Goal: Information Seeking & Learning: Learn about a topic

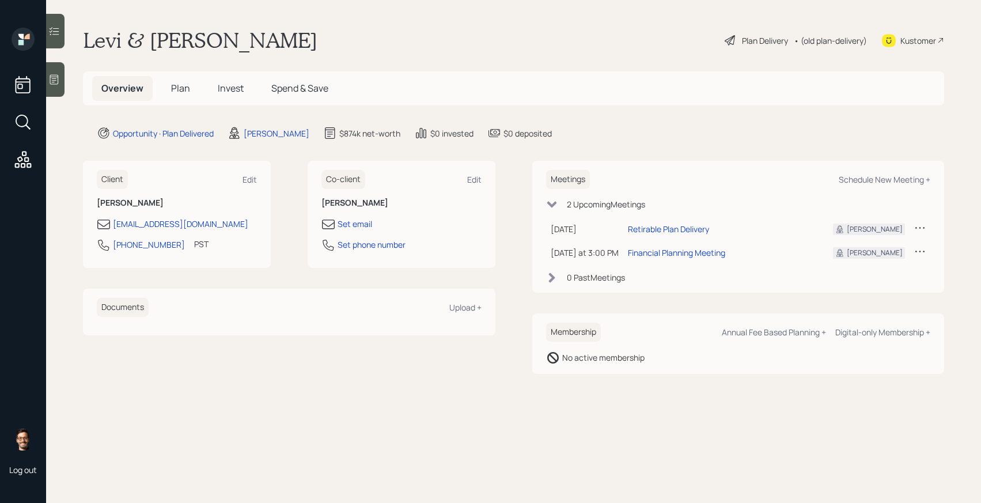
click at [816, 43] on div "• (old plan-delivery)" at bounding box center [830, 41] width 73 height 12
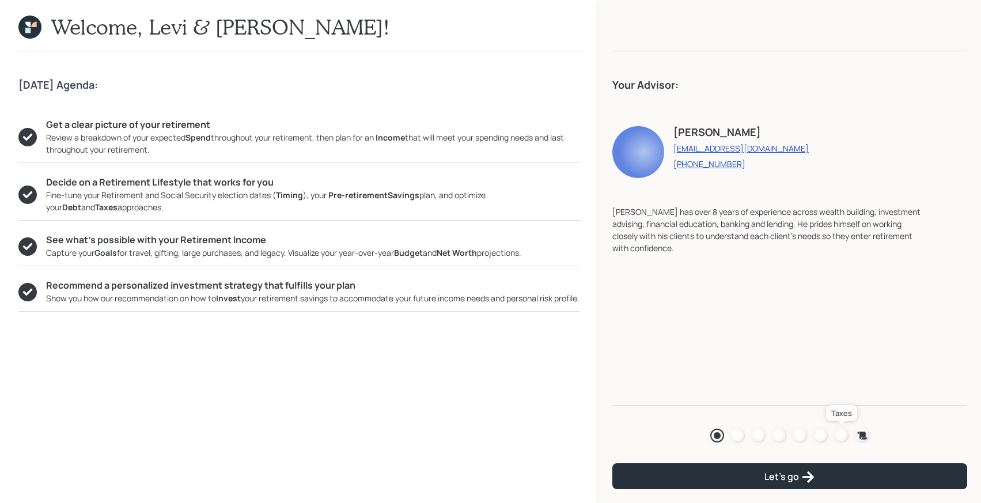
click at [842, 436] on div at bounding box center [842, 436] width 14 height 14
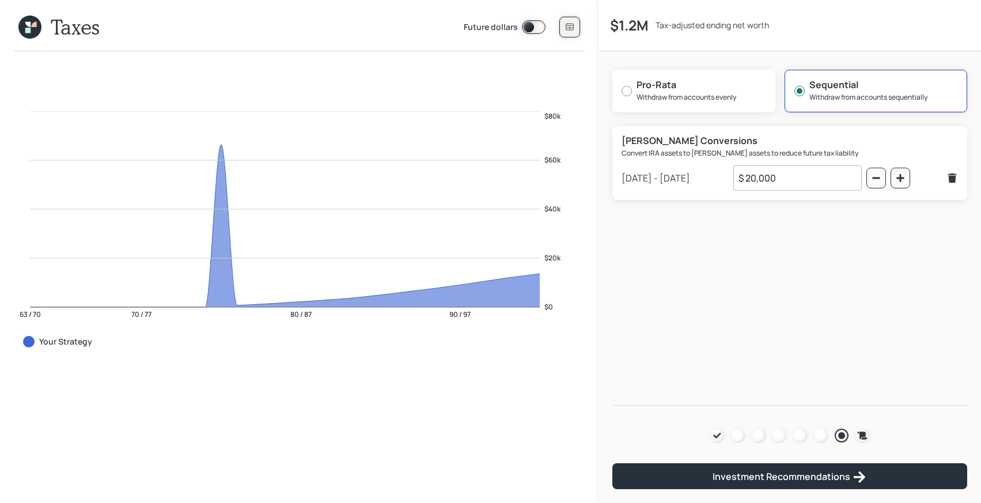
click at [569, 31] on icon at bounding box center [569, 26] width 9 height 9
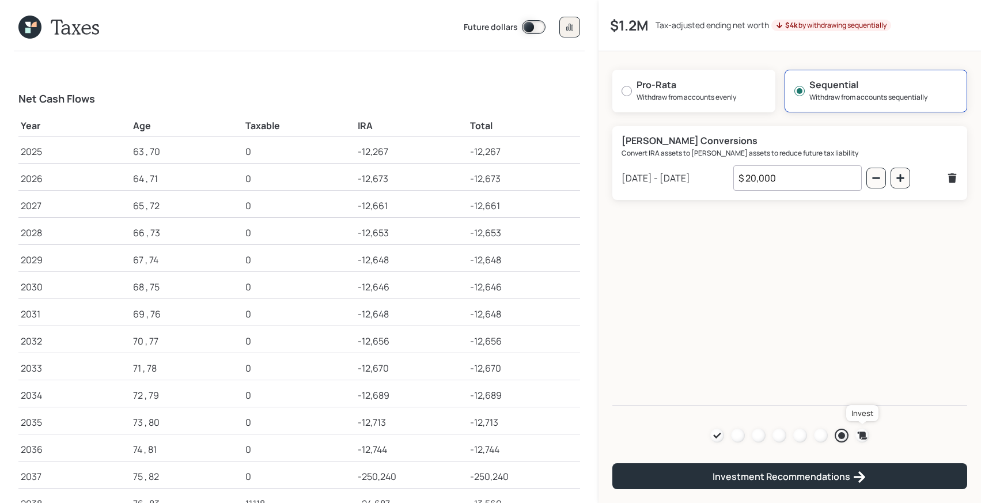
click at [862, 435] on icon at bounding box center [863, 435] width 10 height 7
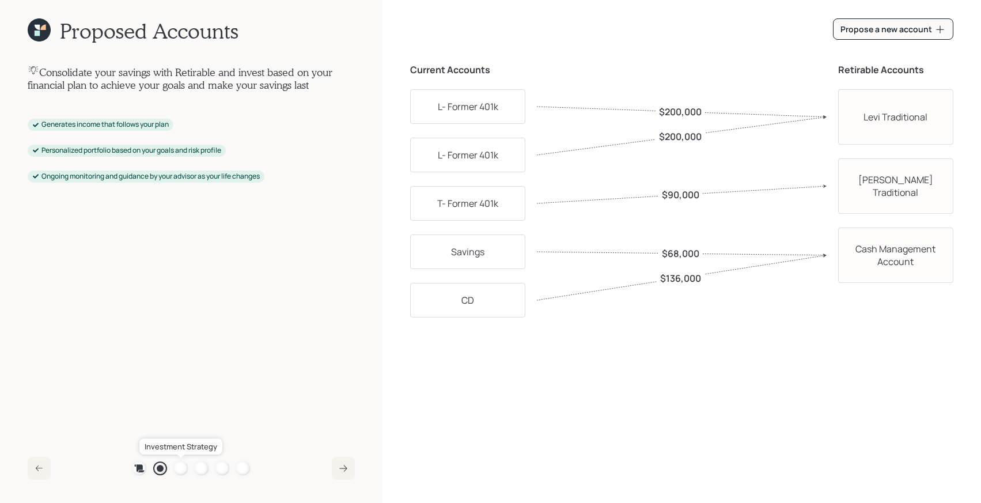
click at [181, 470] on div at bounding box center [181, 469] width 14 height 14
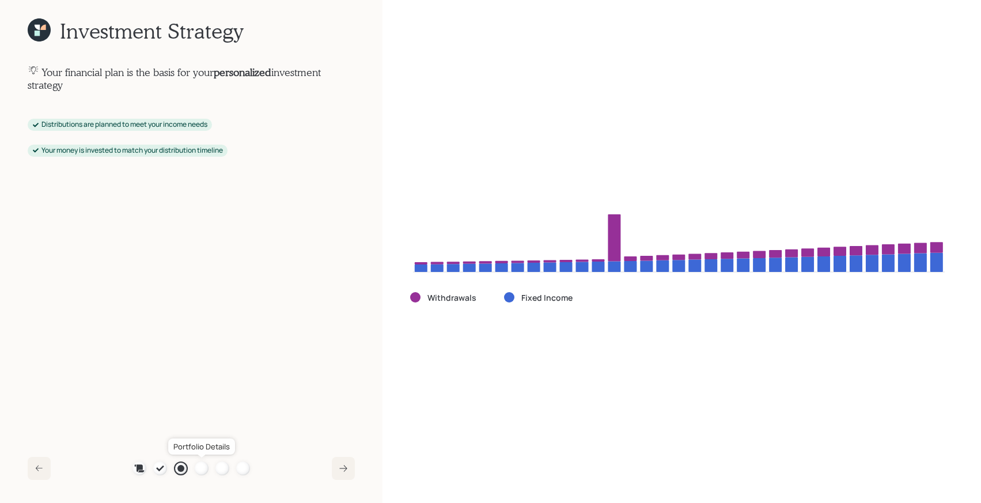
click at [198, 464] on div at bounding box center [202, 469] width 14 height 14
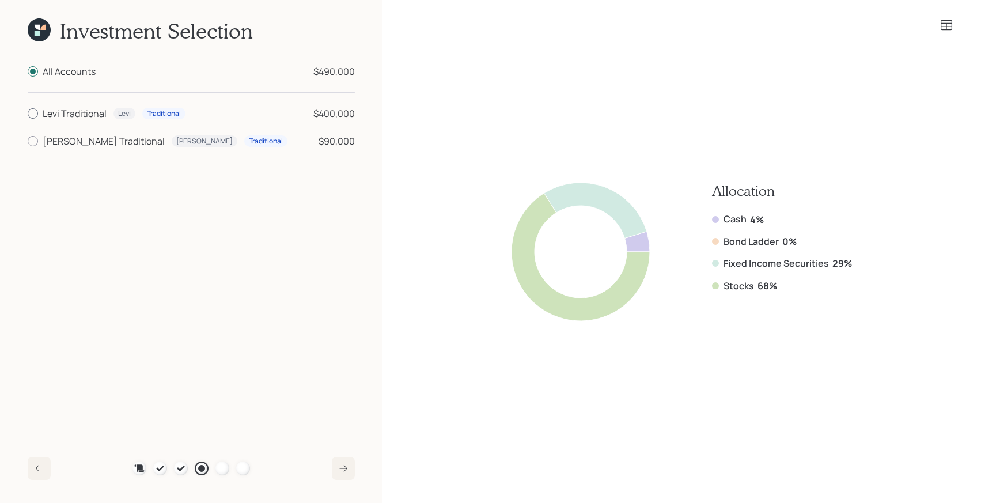
click at [85, 116] on div "Levi Traditional" at bounding box center [75, 114] width 64 height 14
click at [28, 114] on input "Levi Traditional Levi Traditional $400,000" at bounding box center [27, 114] width 1 height 1
radio input "true"
radio input "false"
click at [83, 139] on div "[PERSON_NAME] Traditional" at bounding box center [104, 141] width 122 height 14
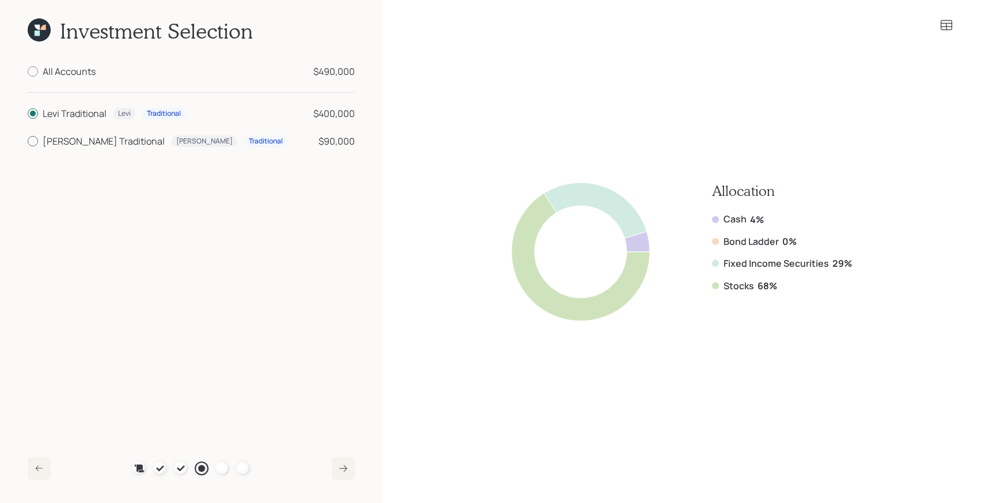
click at [28, 141] on input "[PERSON_NAME] Traditional [PERSON_NAME] Traditional $90,000" at bounding box center [27, 141] width 1 height 1
radio input "true"
click at [85, 115] on div "Levi Traditional" at bounding box center [75, 114] width 64 height 14
click at [28, 114] on input "Levi Traditional Levi Traditional $400,000" at bounding box center [27, 114] width 1 height 1
radio input "true"
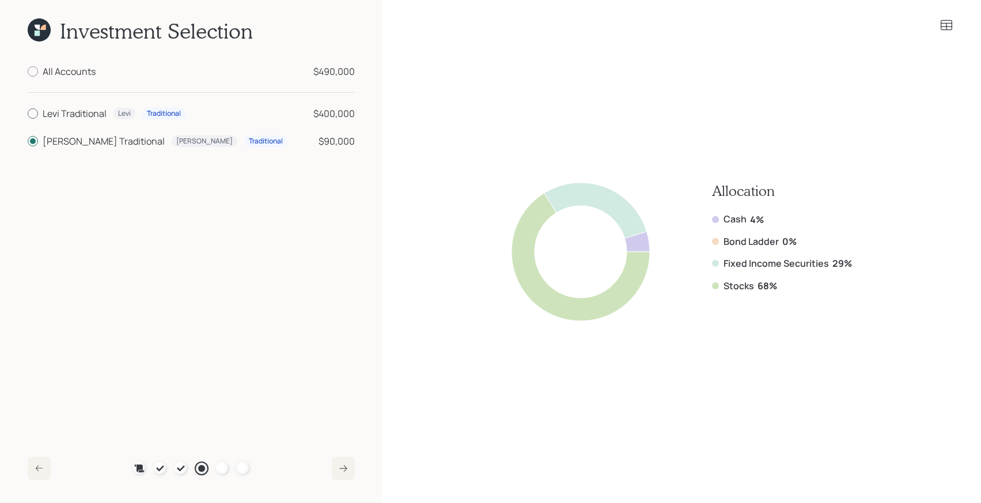
radio input "false"
click at [341, 466] on icon at bounding box center [343, 468] width 9 height 9
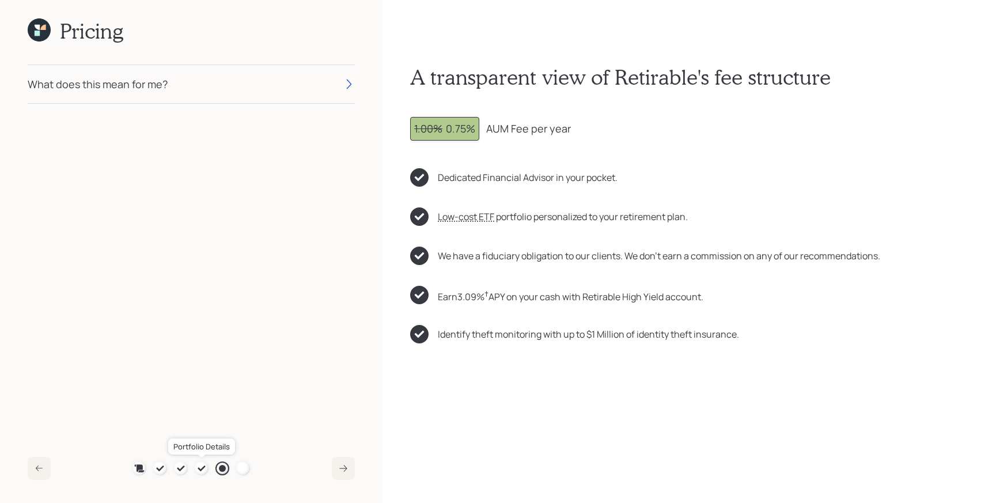
click at [201, 471] on icon at bounding box center [201, 468] width 9 height 9
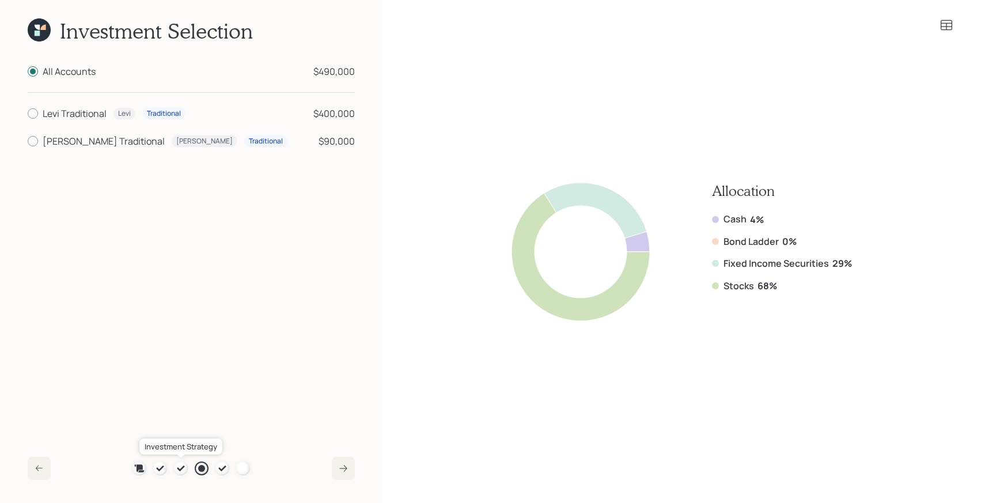
click at [182, 469] on icon at bounding box center [180, 469] width 7 height 6
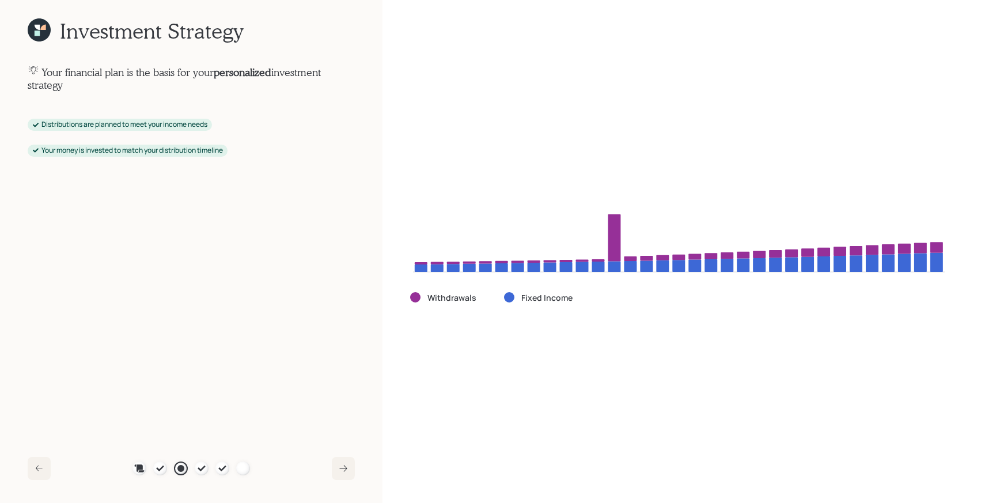
click at [43, 34] on icon at bounding box center [39, 29] width 23 height 23
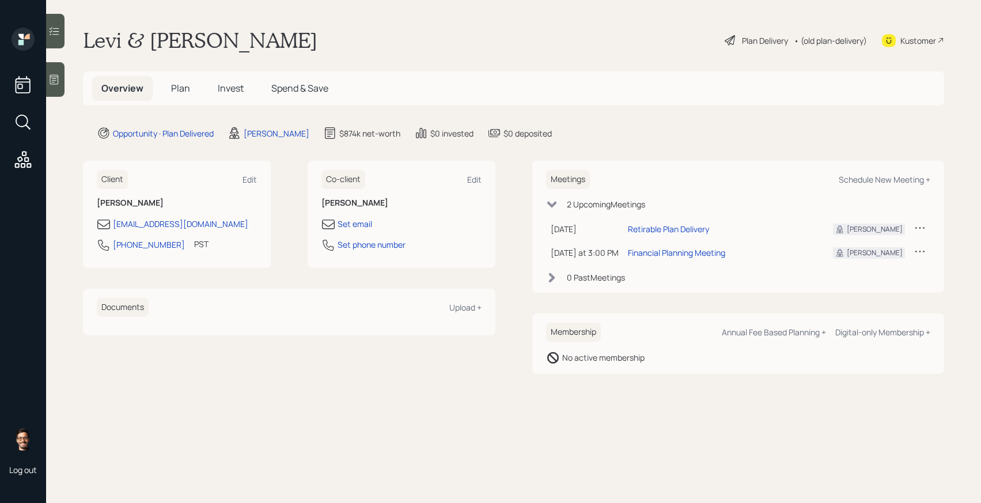
click at [235, 89] on span "Invest" at bounding box center [231, 88] width 26 height 13
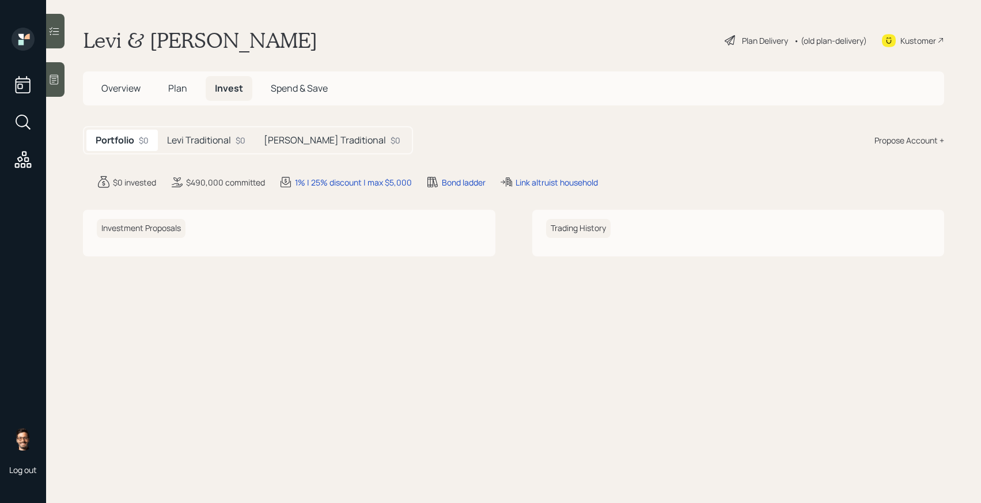
click at [227, 142] on h5 "Levi Traditional" at bounding box center [199, 140] width 64 height 11
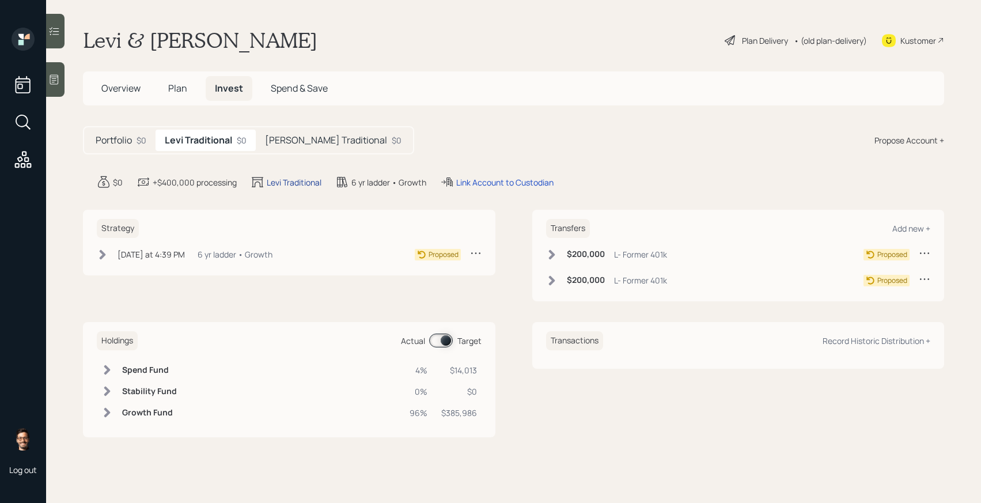
click at [305, 183] on div "Levi Traditional" at bounding box center [294, 182] width 55 height 12
select select "traditional"
click at [326, 141] on h5 "[PERSON_NAME] Traditional" at bounding box center [326, 140] width 122 height 11
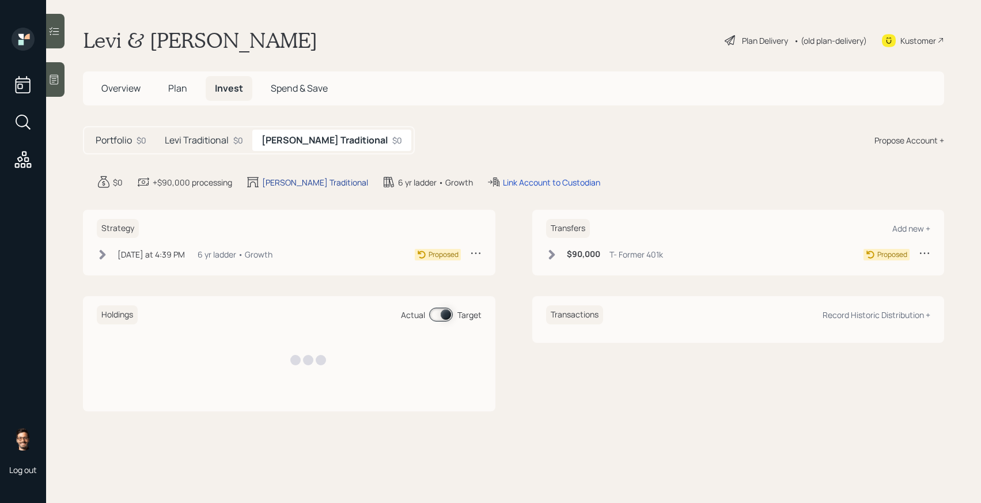
click at [313, 177] on div "[PERSON_NAME] Traditional" at bounding box center [315, 182] width 106 height 12
select select "traditional"
click at [177, 86] on span "Plan" at bounding box center [177, 88] width 19 height 13
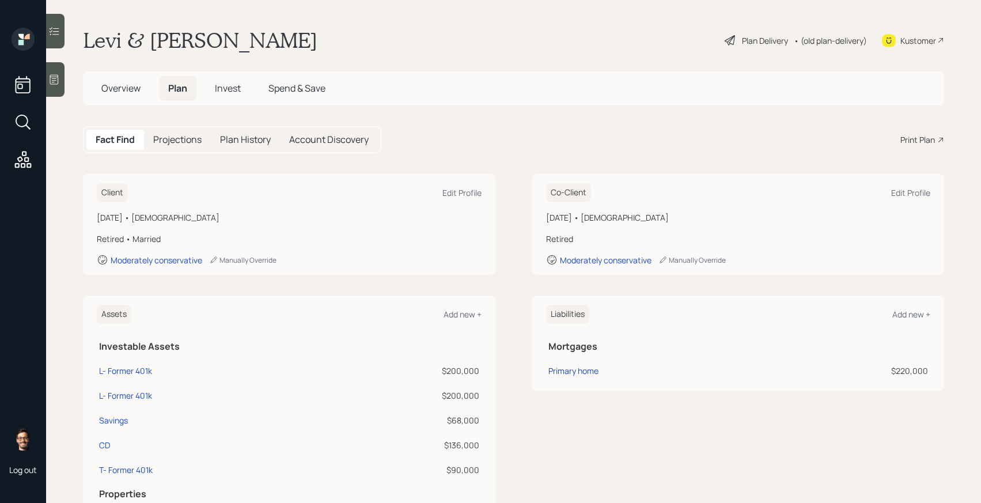
click at [823, 41] on div "• (old plan-delivery)" at bounding box center [830, 41] width 73 height 12
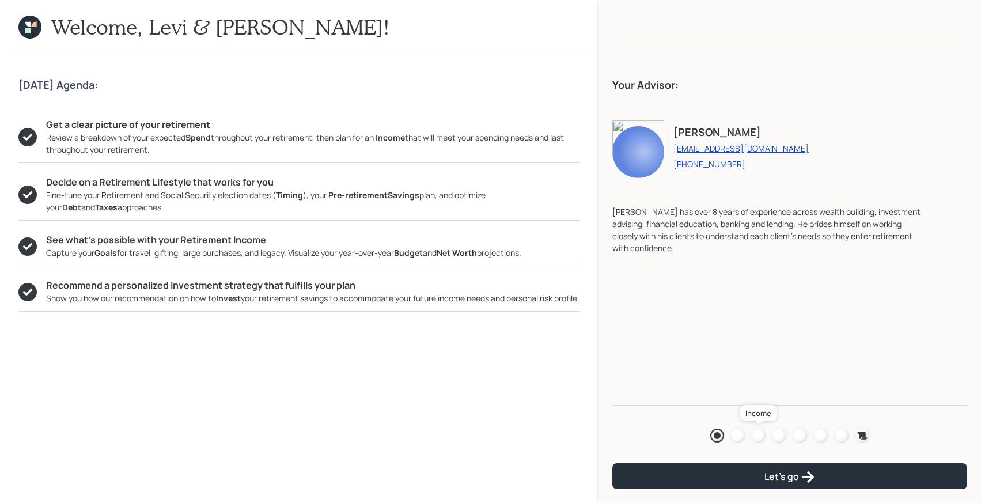
click at [753, 429] on link at bounding box center [759, 436] width 14 height 14
click at [762, 437] on div at bounding box center [759, 436] width 14 height 14
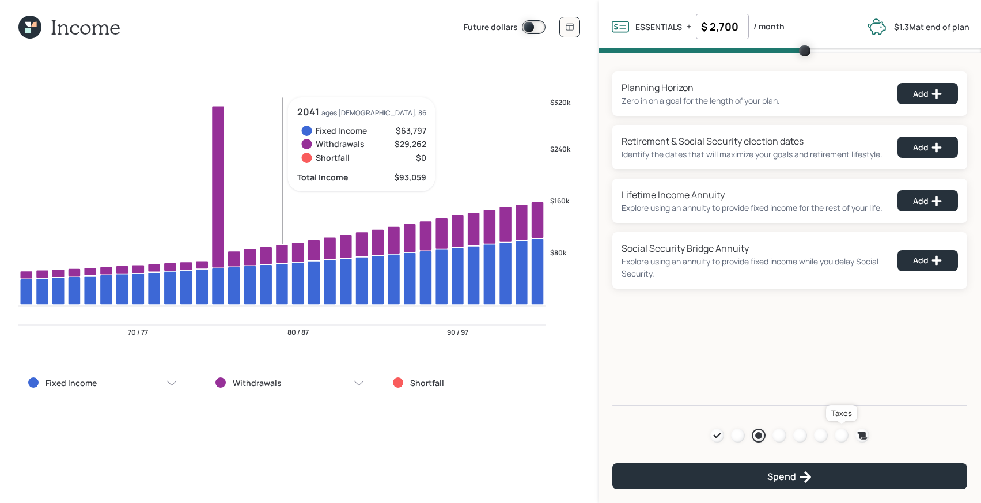
click at [844, 435] on div at bounding box center [842, 436] width 14 height 14
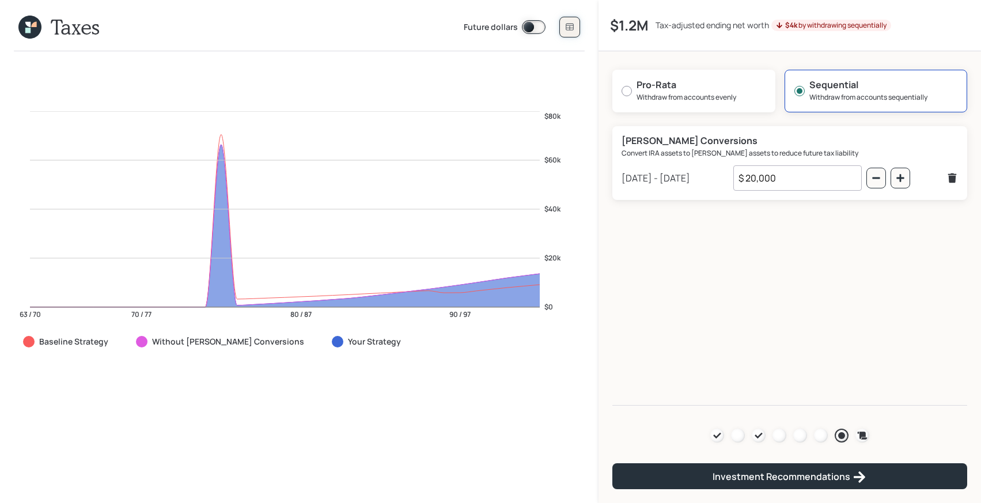
click at [573, 31] on icon at bounding box center [569, 26] width 9 height 9
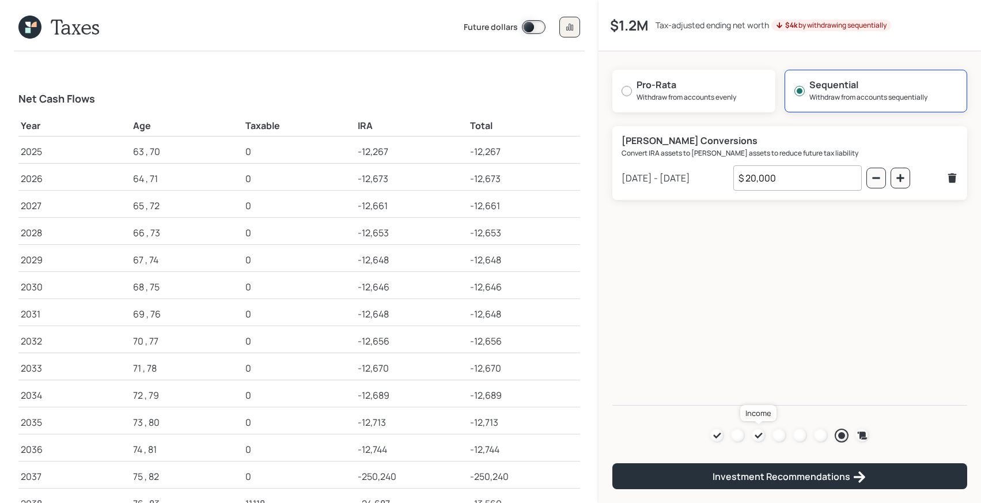
click at [757, 433] on icon at bounding box center [758, 435] width 9 height 9
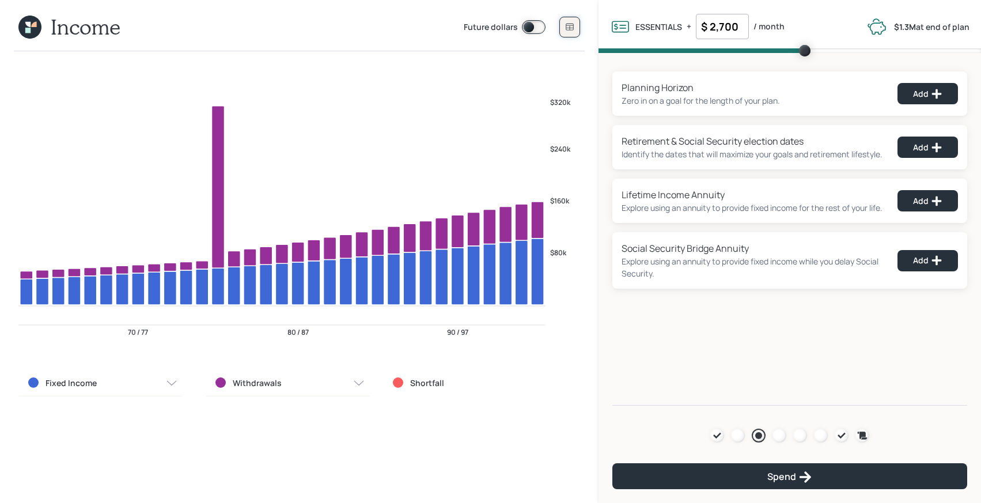
click at [564, 27] on button at bounding box center [570, 27] width 21 height 21
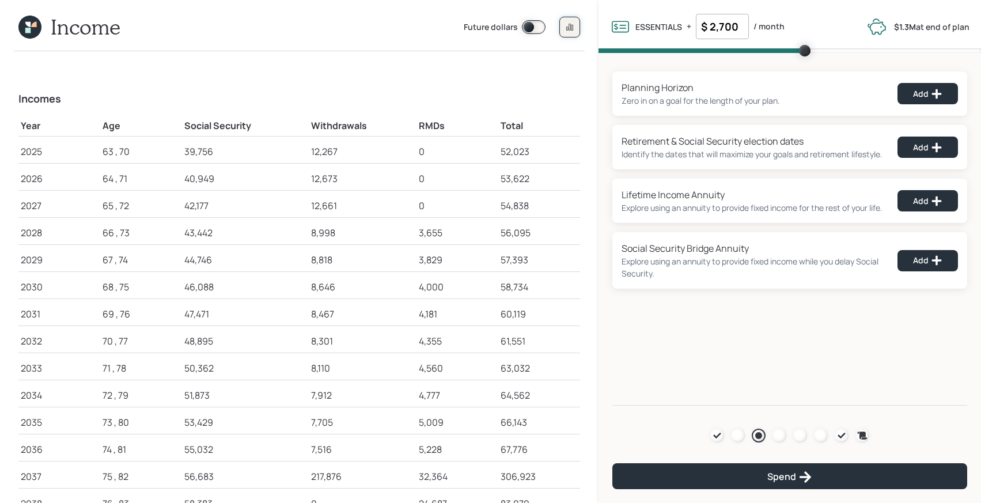
click at [564, 27] on button at bounding box center [570, 27] width 21 height 21
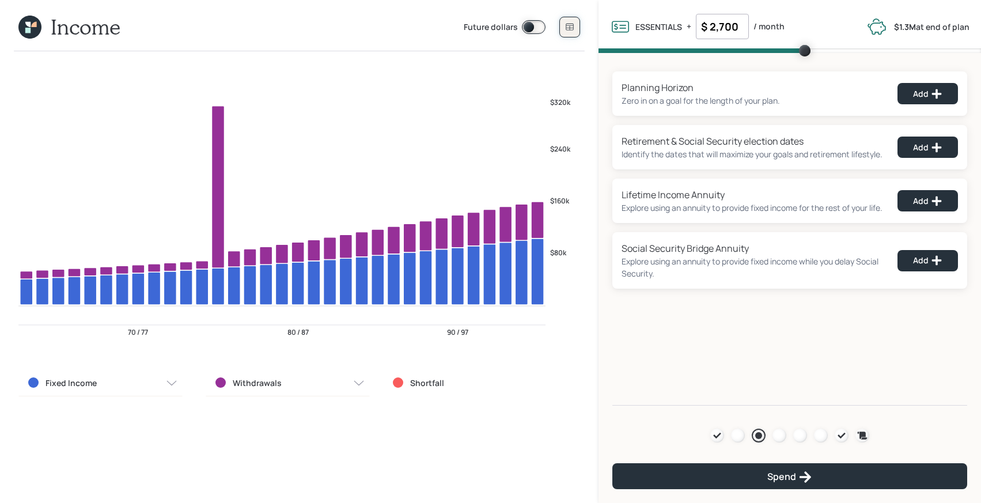
click at [568, 25] on icon at bounding box center [569, 27] width 7 height 7
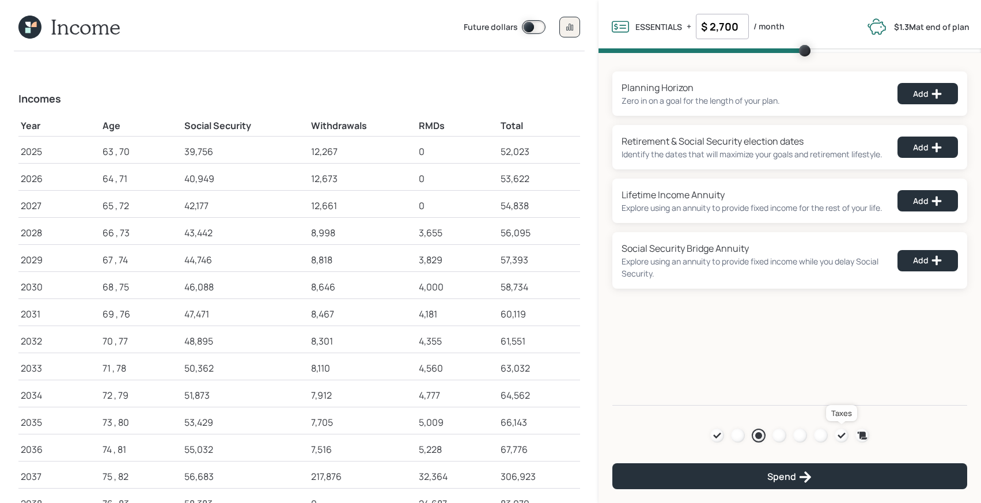
click at [842, 437] on icon at bounding box center [841, 435] width 9 height 9
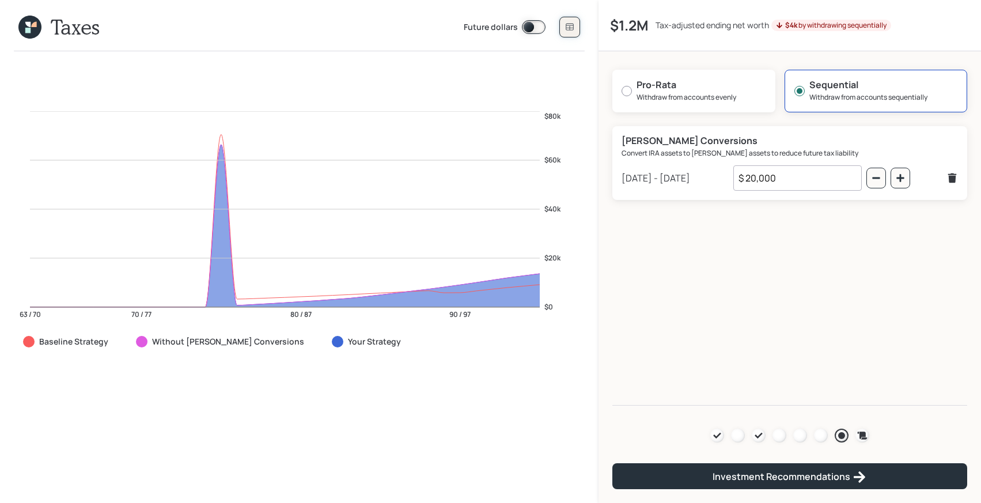
click at [572, 30] on icon at bounding box center [569, 26] width 9 height 9
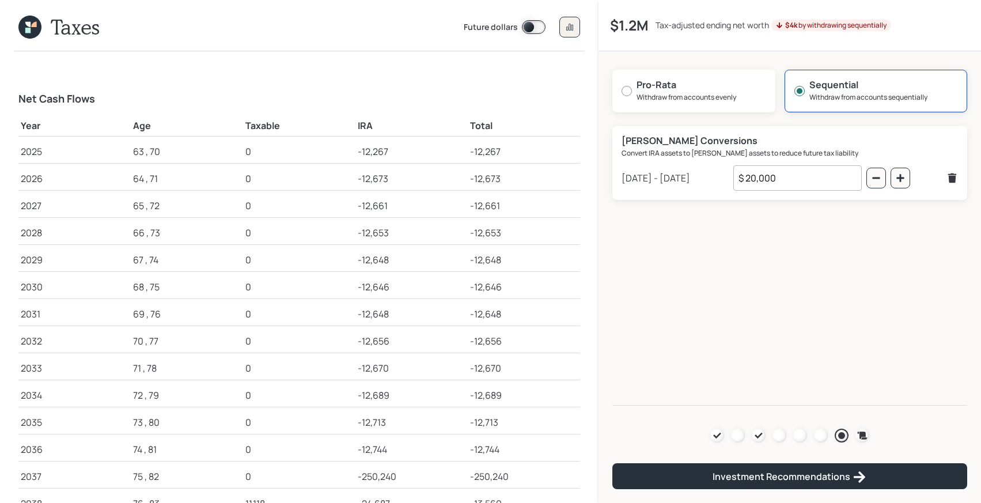
click at [28, 27] on icon at bounding box center [29, 27] width 23 height 23
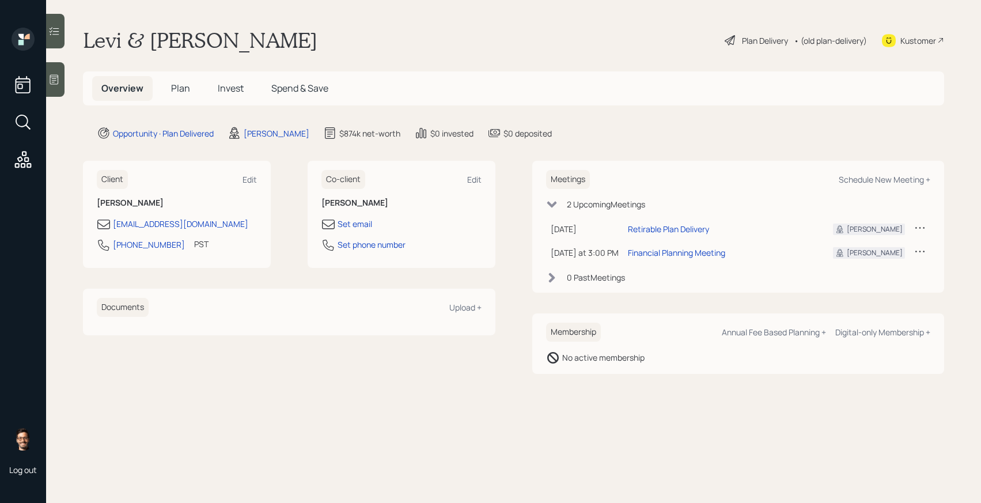
click at [188, 88] on span "Plan" at bounding box center [180, 88] width 19 height 13
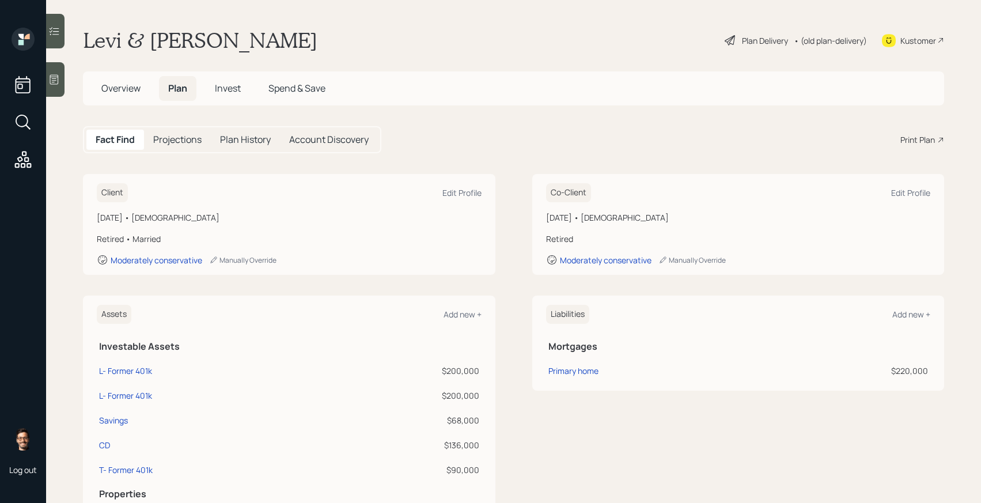
click at [189, 145] on h5 "Projections" at bounding box center [177, 139] width 48 height 11
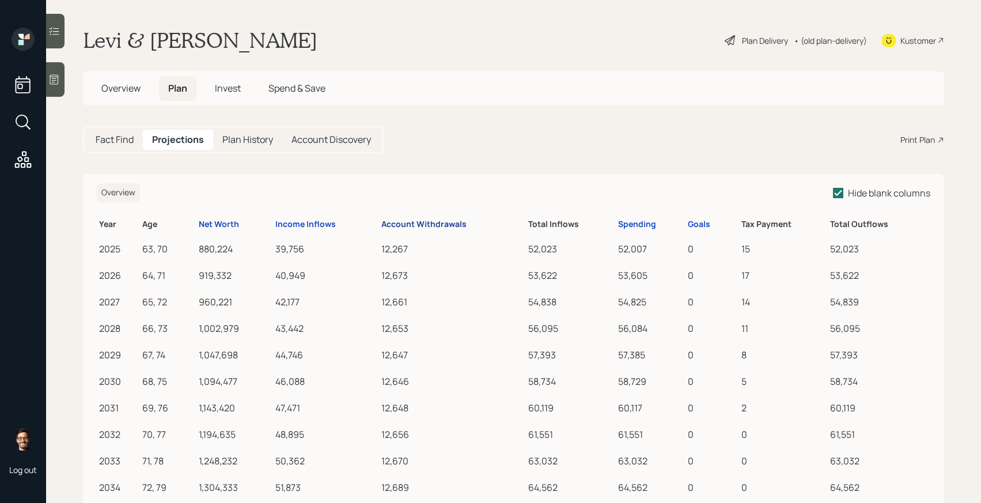
click at [404, 226] on div "Account Withdrawals" at bounding box center [423, 225] width 85 height 10
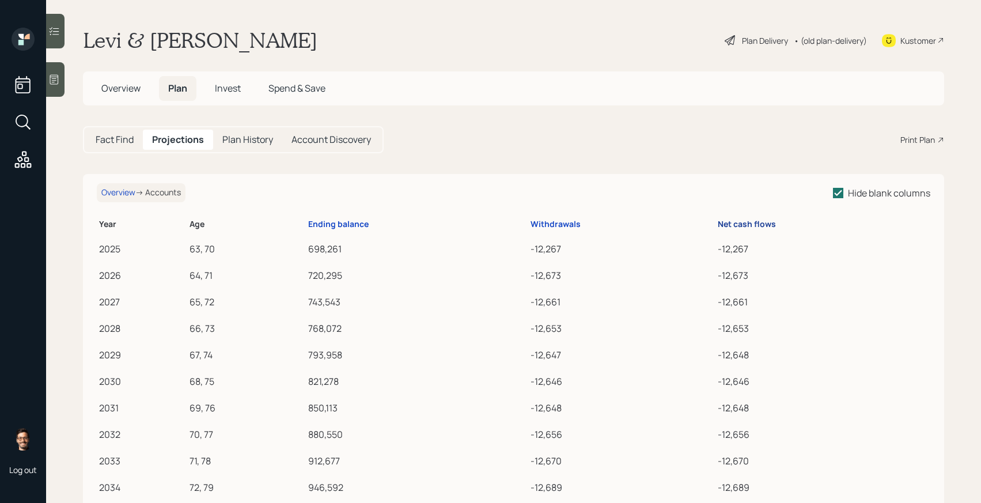
click at [731, 224] on div "Net cash flows" at bounding box center [747, 225] width 58 height 10
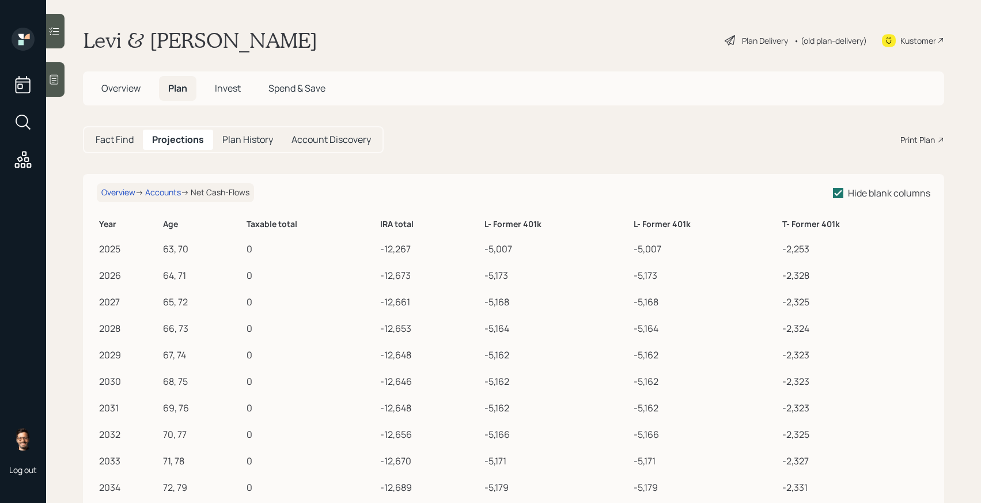
click at [809, 43] on div "• (old plan-delivery)" at bounding box center [830, 41] width 73 height 12
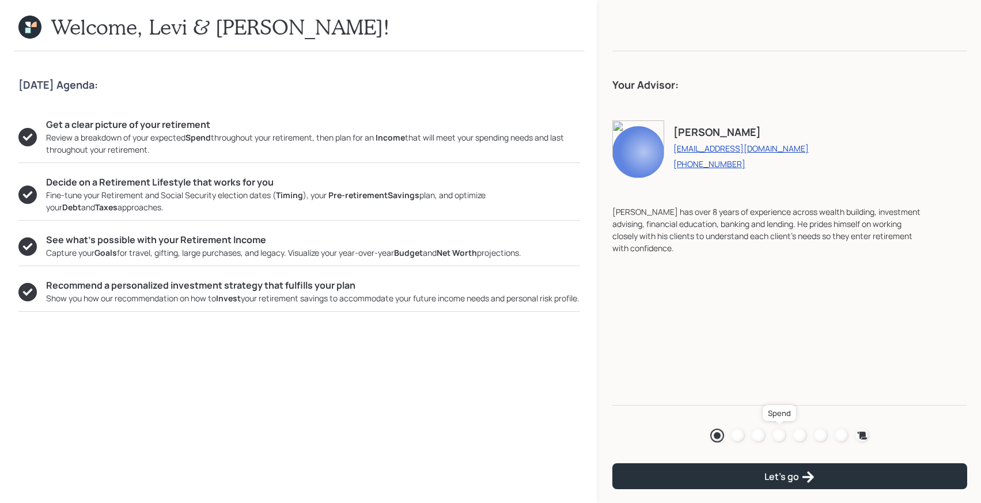
click at [776, 437] on div at bounding box center [780, 436] width 14 height 14
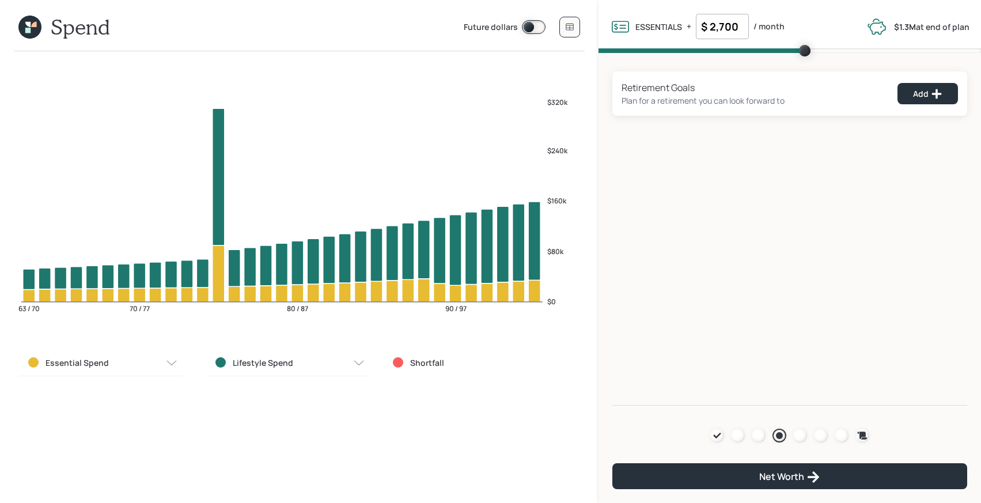
click at [279, 366] on label "Lifestyle Spend" at bounding box center [263, 363] width 61 height 12
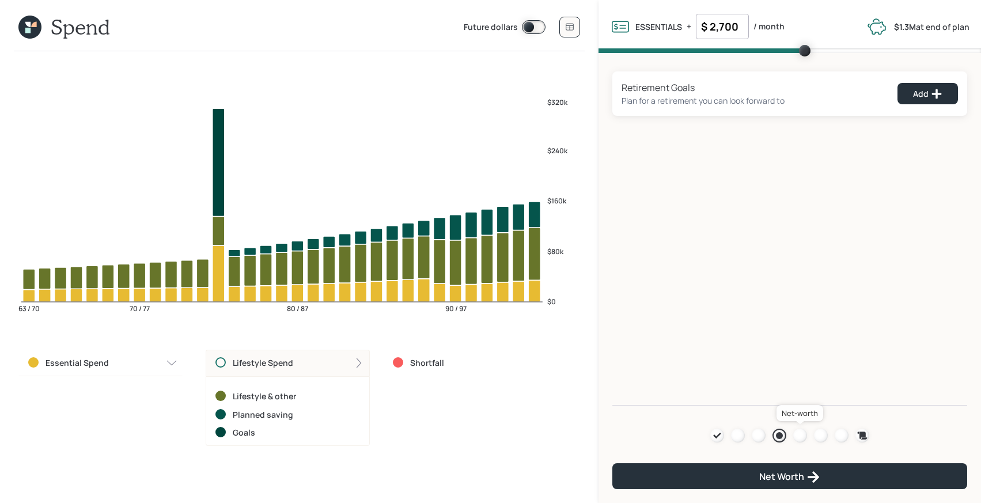
click at [801, 437] on div at bounding box center [801, 436] width 14 height 14
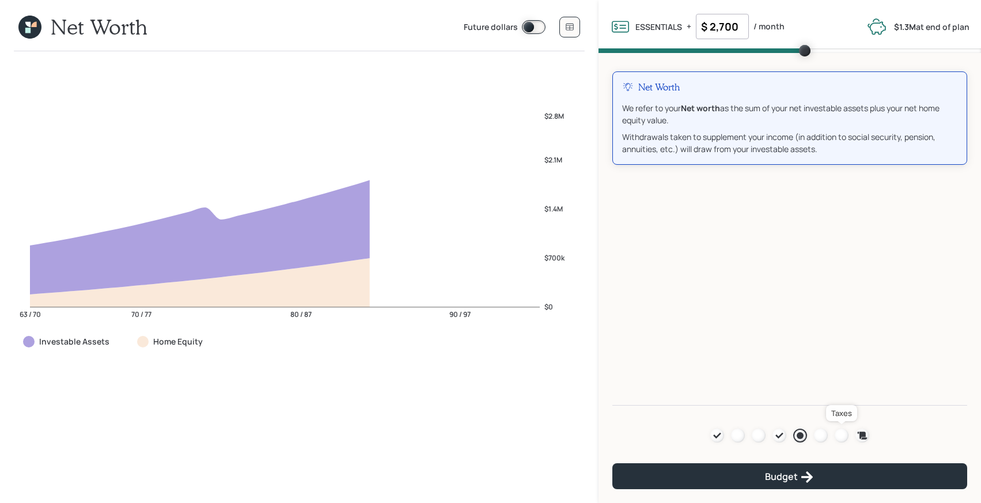
click at [841, 434] on div at bounding box center [842, 436] width 14 height 14
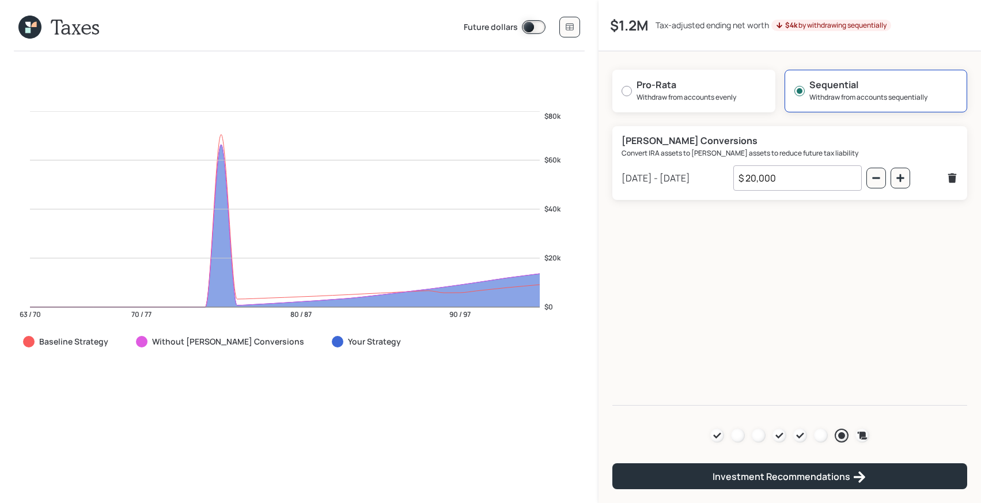
click at [653, 182] on div "[DATE] - [DATE]" at bounding box center [656, 178] width 69 height 14
click at [777, 439] on icon at bounding box center [779, 435] width 9 height 9
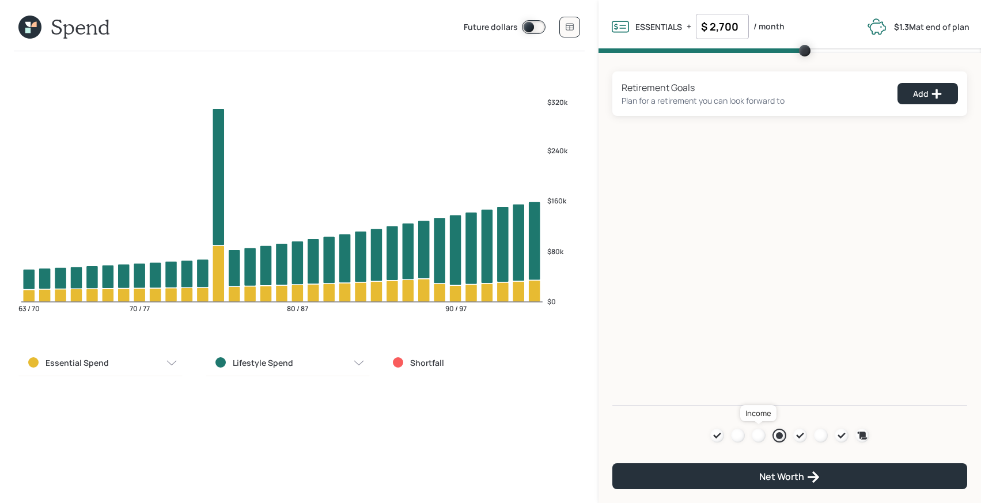
click at [763, 437] on div at bounding box center [759, 436] width 14 height 14
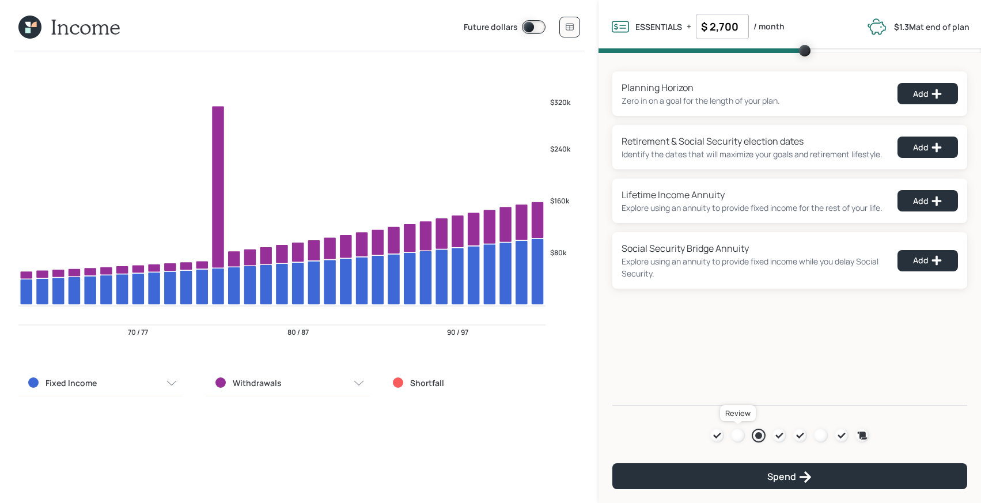
click at [742, 434] on div at bounding box center [738, 436] width 14 height 14
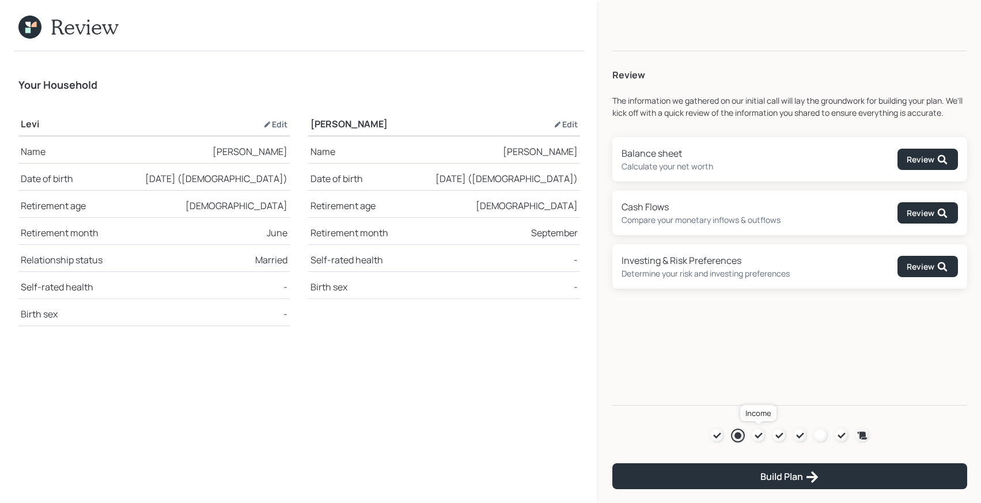
click at [761, 435] on icon at bounding box center [758, 436] width 7 height 6
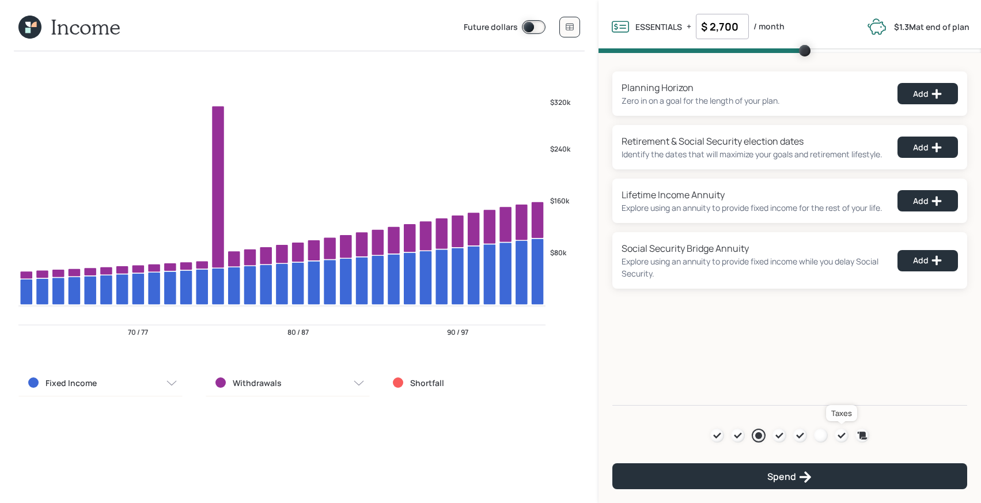
click at [842, 435] on icon at bounding box center [841, 436] width 7 height 6
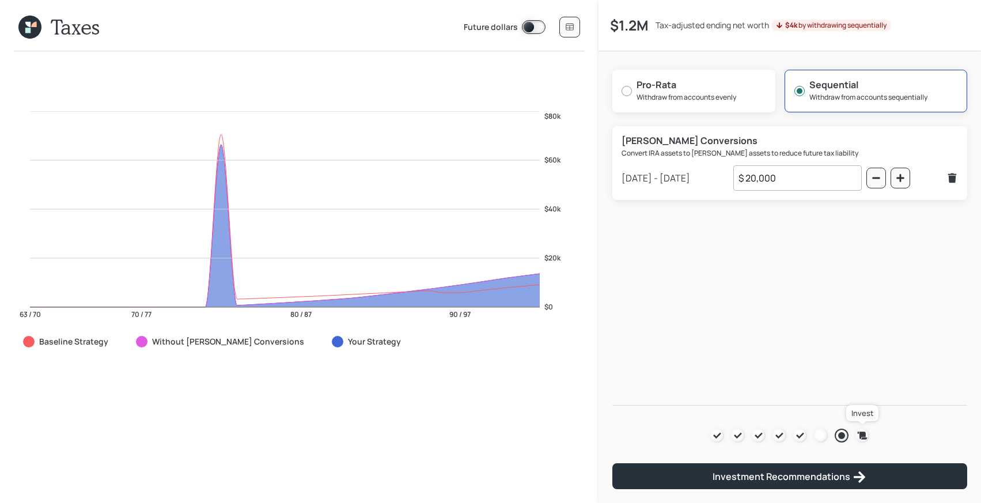
click at [867, 437] on icon at bounding box center [863, 435] width 10 height 7
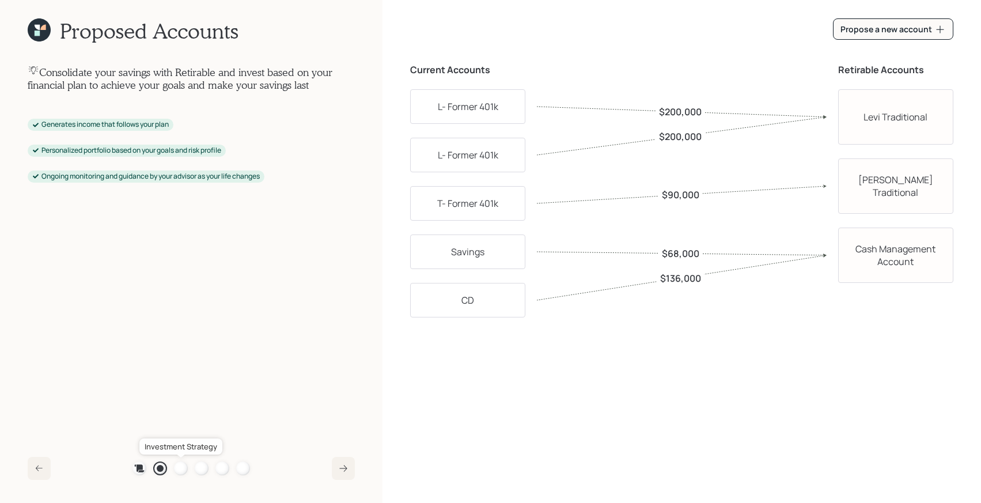
click at [180, 467] on div at bounding box center [181, 469] width 14 height 14
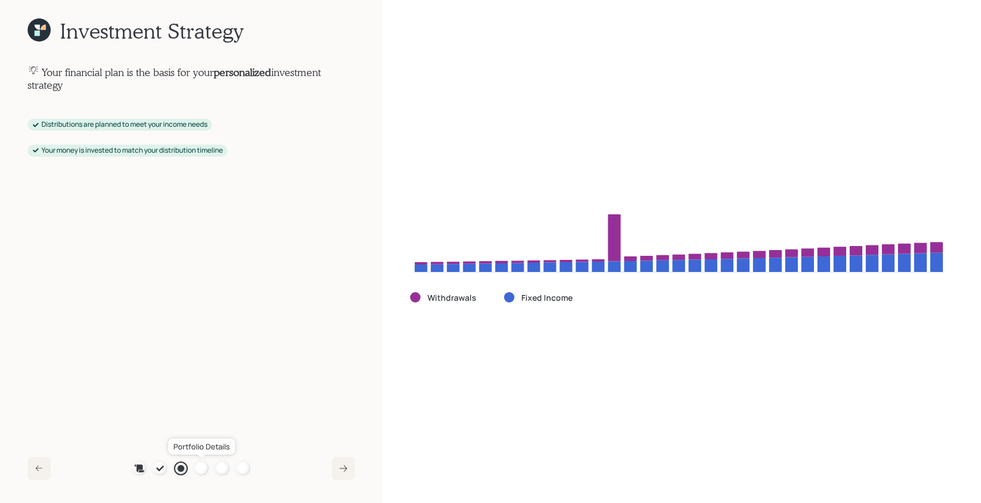
click at [199, 467] on div at bounding box center [202, 469] width 14 height 14
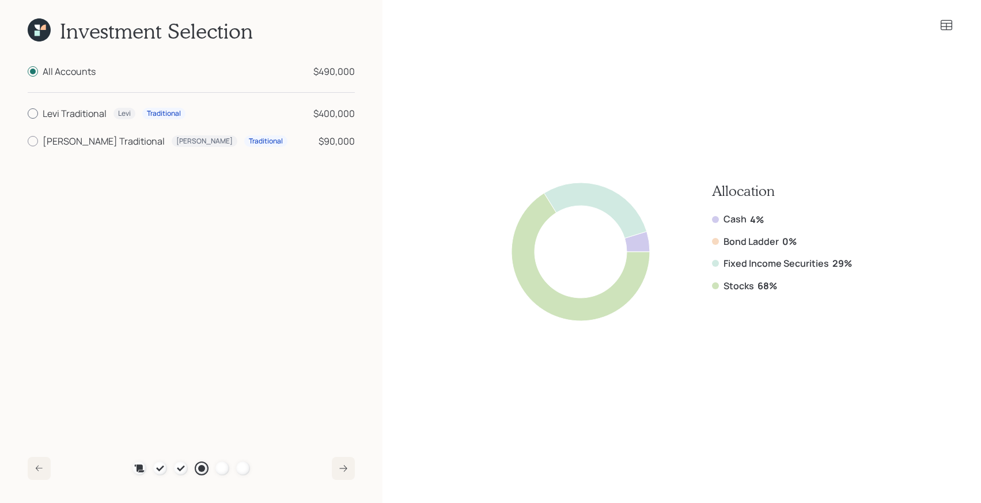
click at [77, 115] on div "Levi Traditional" at bounding box center [75, 114] width 64 height 14
click at [28, 114] on input "Levi Traditional Levi Traditional $400,000" at bounding box center [27, 114] width 1 height 1
radio input "true"
radio input "false"
click at [84, 137] on div "[PERSON_NAME] Traditional" at bounding box center [104, 141] width 122 height 14
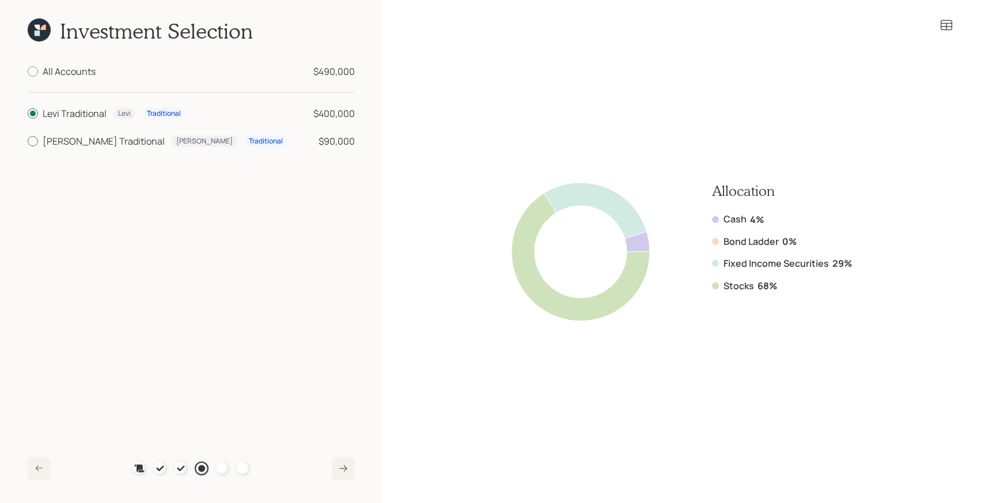
click at [28, 141] on input "[PERSON_NAME] Traditional [PERSON_NAME] Traditional $90,000" at bounding box center [27, 141] width 1 height 1
radio input "true"
click at [86, 120] on div "Levi Traditional Levi Traditional $400,000 [PERSON_NAME] Traditional [PERSON_NA…" at bounding box center [191, 127] width 327 height 41
click at [87, 115] on div "Levi Traditional" at bounding box center [75, 114] width 64 height 14
click at [28, 114] on input "Levi Traditional Levi Traditional $400,000" at bounding box center [27, 114] width 1 height 1
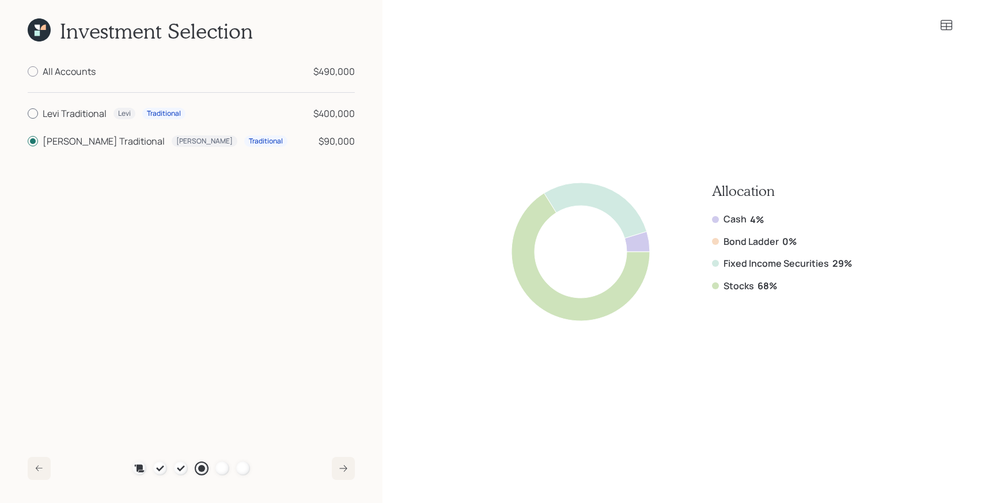
radio input "true"
radio input "false"
click at [183, 470] on icon at bounding box center [180, 468] width 9 height 9
